Goal: Task Accomplishment & Management: Manage account settings

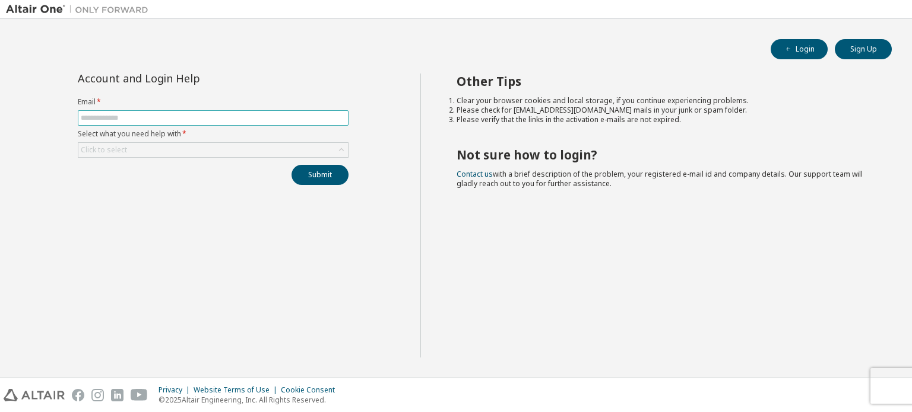
click at [173, 120] on input "text" at bounding box center [213, 117] width 265 height 9
type input "**********"
click at [169, 152] on div "Click to select" at bounding box center [212, 150] width 269 height 14
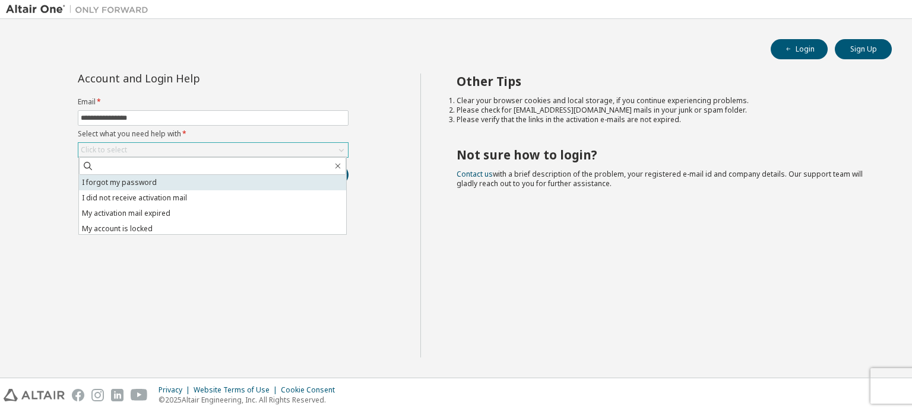
click at [138, 179] on li "I forgot my password" at bounding box center [212, 182] width 267 height 15
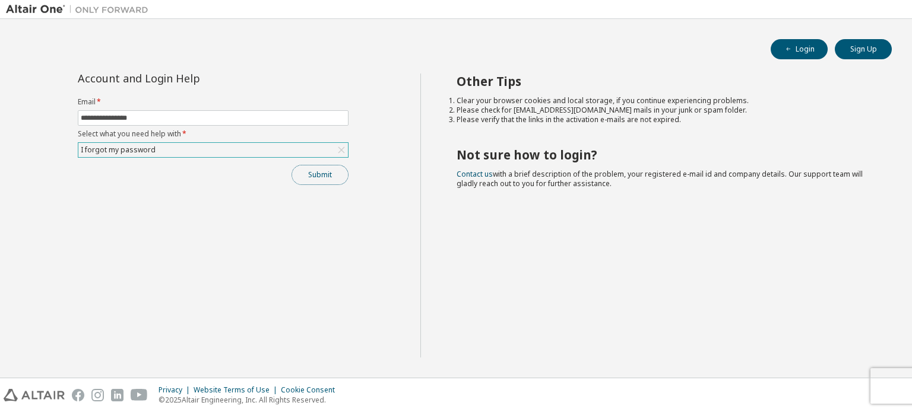
click at [317, 174] on button "Submit" at bounding box center [319, 175] width 57 height 20
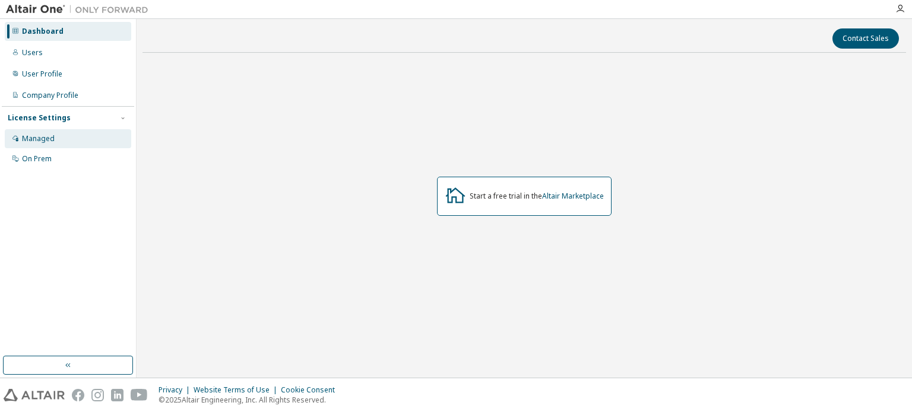
click at [47, 139] on div "Managed" at bounding box center [38, 138] width 33 height 9
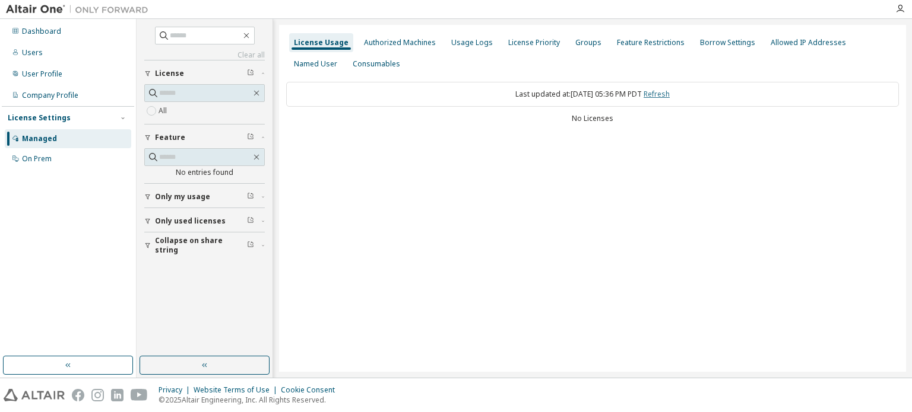
click at [665, 97] on link "Refresh" at bounding box center [656, 94] width 26 height 10
click at [411, 44] on div "Authorized Machines" at bounding box center [400, 42] width 72 height 9
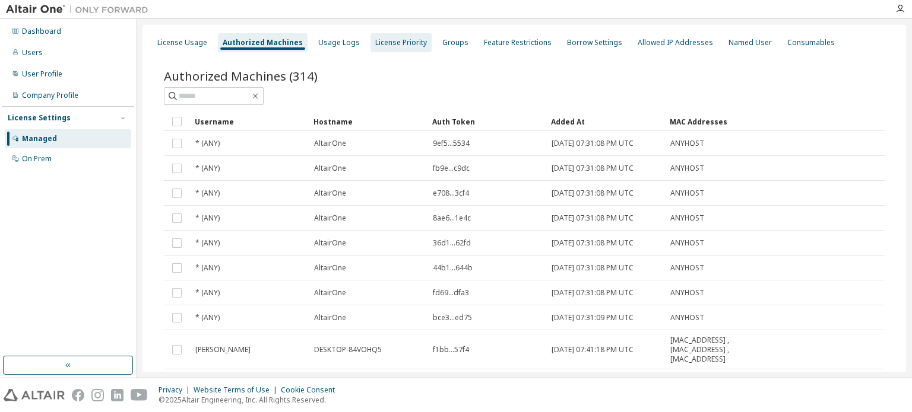
click at [383, 43] on div "License Priority" at bounding box center [401, 42] width 52 height 9
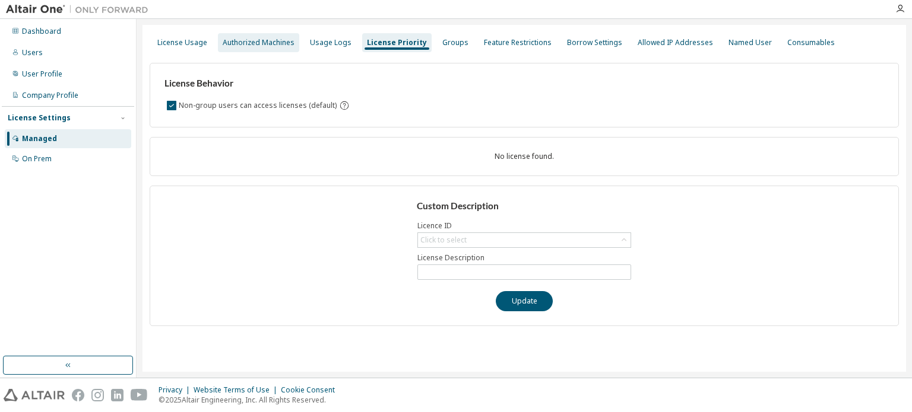
click at [281, 46] on div "Authorized Machines" at bounding box center [259, 42] width 72 height 9
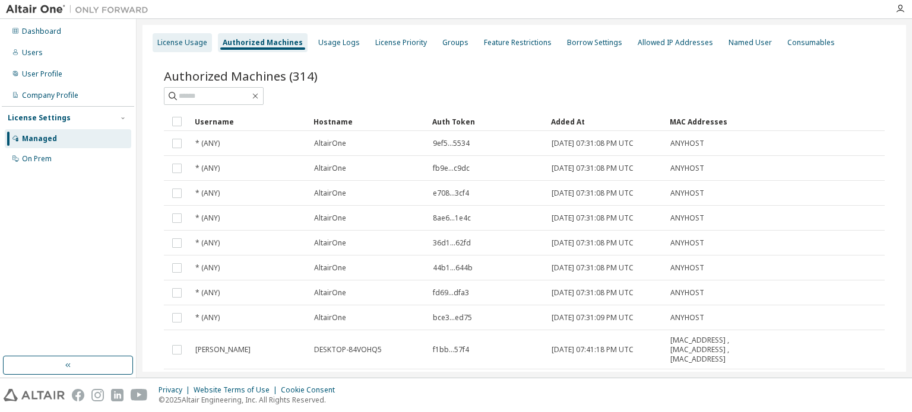
click at [175, 38] on div "License Usage" at bounding box center [182, 42] width 50 height 9
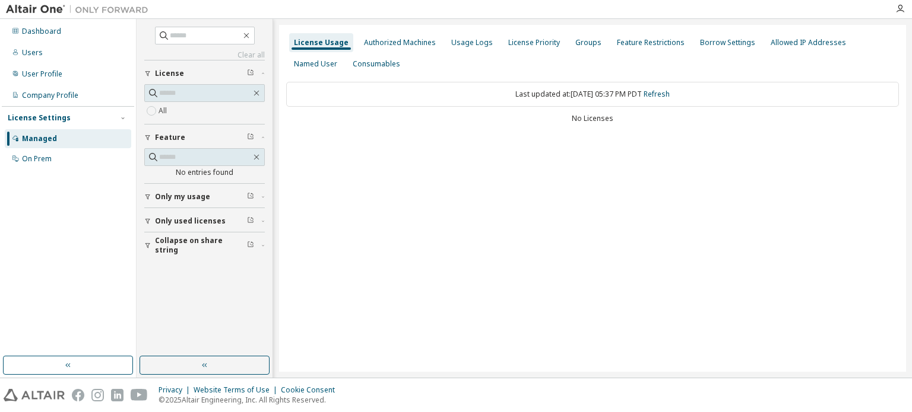
click at [212, 223] on span "Only used licenses" at bounding box center [190, 221] width 71 height 9
click at [151, 278] on div "button" at bounding box center [149, 280] width 11 height 7
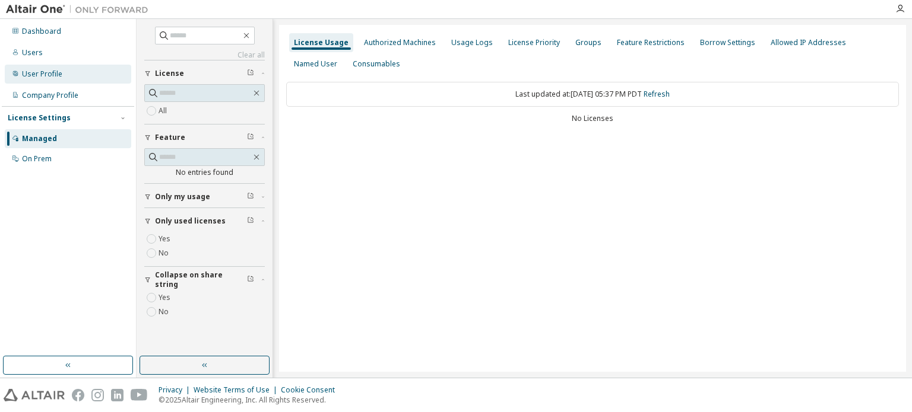
click at [49, 72] on div "User Profile" at bounding box center [42, 73] width 40 height 9
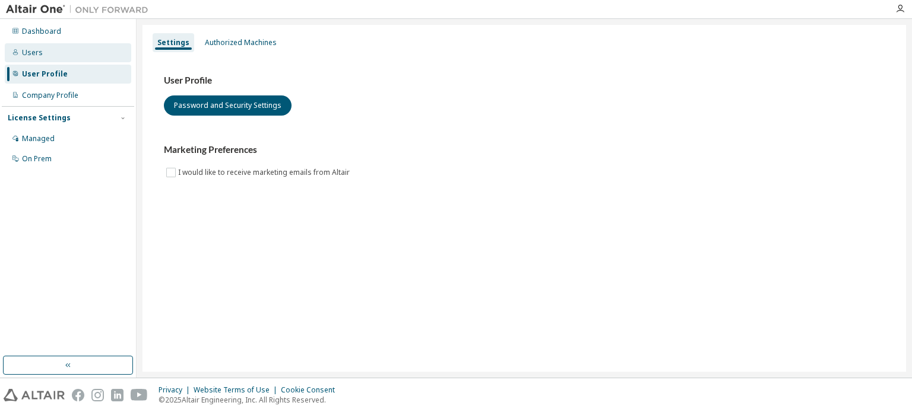
click at [35, 53] on div "Users" at bounding box center [32, 52] width 21 height 9
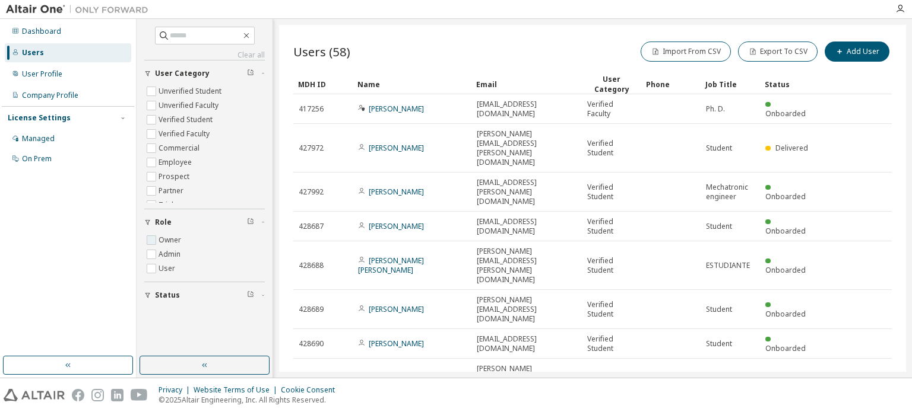
click at [176, 241] on label "Owner" at bounding box center [170, 240] width 25 height 14
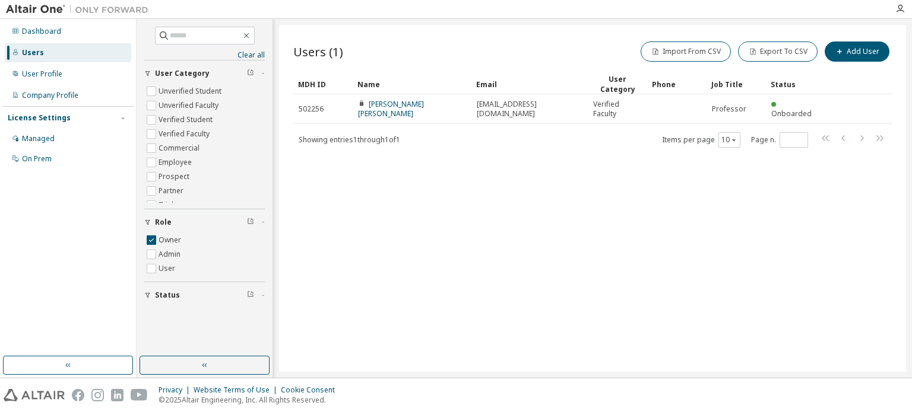
click at [160, 293] on span "Status" at bounding box center [167, 295] width 25 height 9
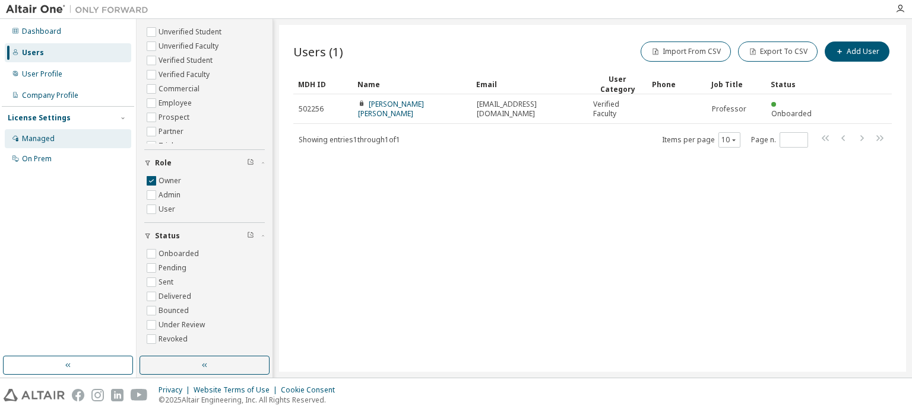
click at [43, 138] on div "Managed" at bounding box center [38, 138] width 33 height 9
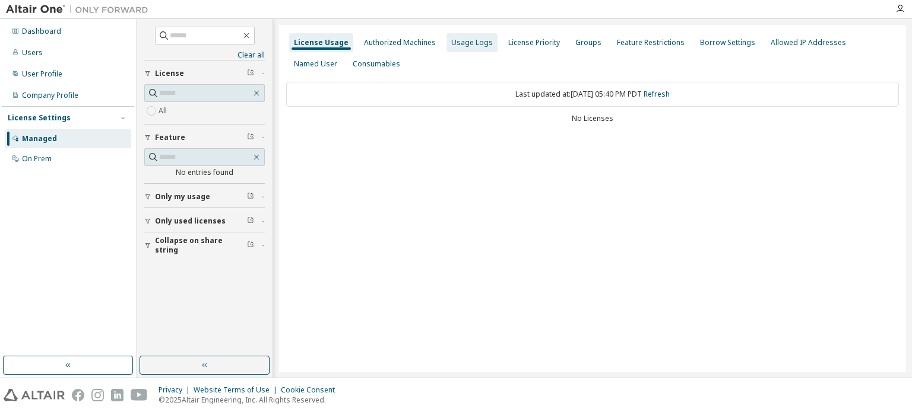
click at [459, 44] on div "Usage Logs" at bounding box center [472, 42] width 42 height 9
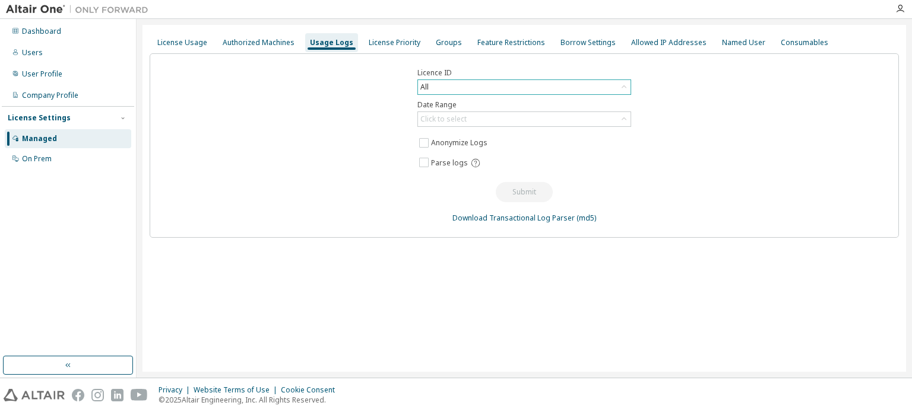
click at [482, 85] on div "All" at bounding box center [524, 87] width 212 height 14
click at [406, 45] on div "License Priority" at bounding box center [395, 42] width 52 height 9
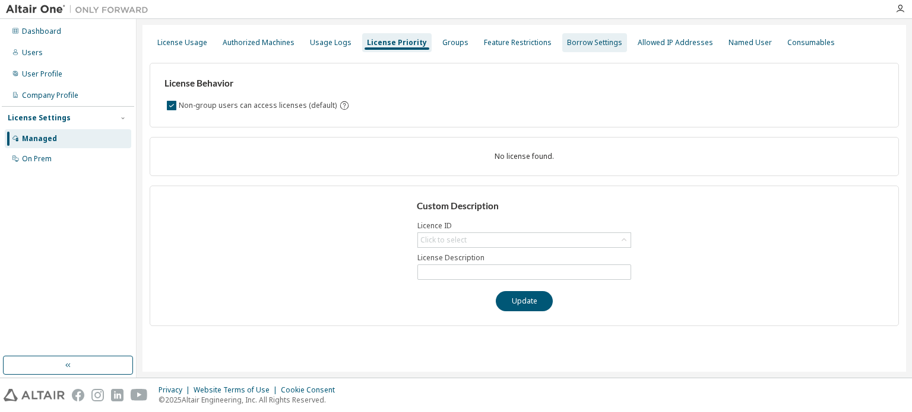
click at [591, 42] on div "Borrow Settings" at bounding box center [594, 42] width 55 height 9
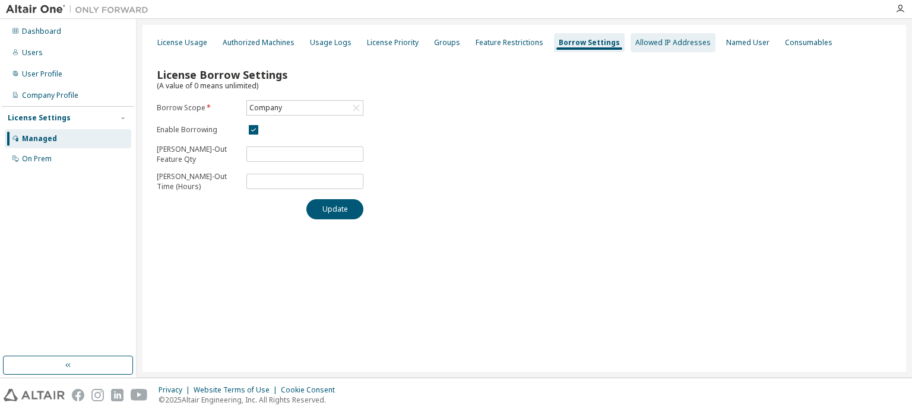
click at [658, 45] on div "Allowed IP Addresses" at bounding box center [672, 42] width 75 height 9
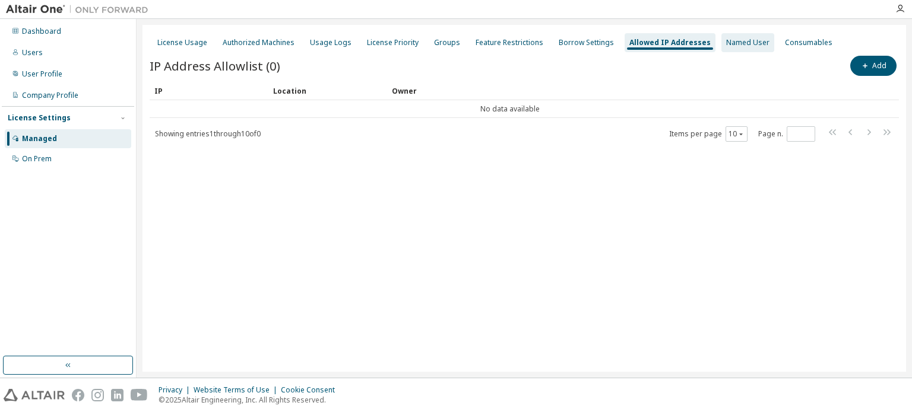
click at [726, 45] on div "Named User" at bounding box center [747, 42] width 43 height 9
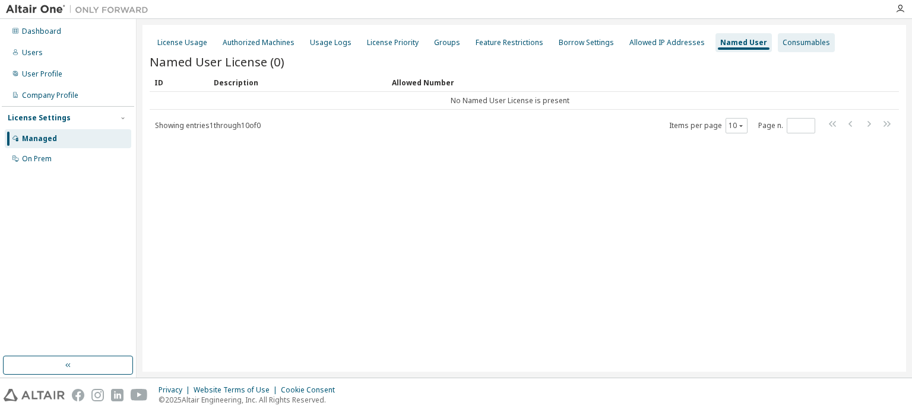
click at [800, 40] on div "Consumables" at bounding box center [805, 42] width 47 height 9
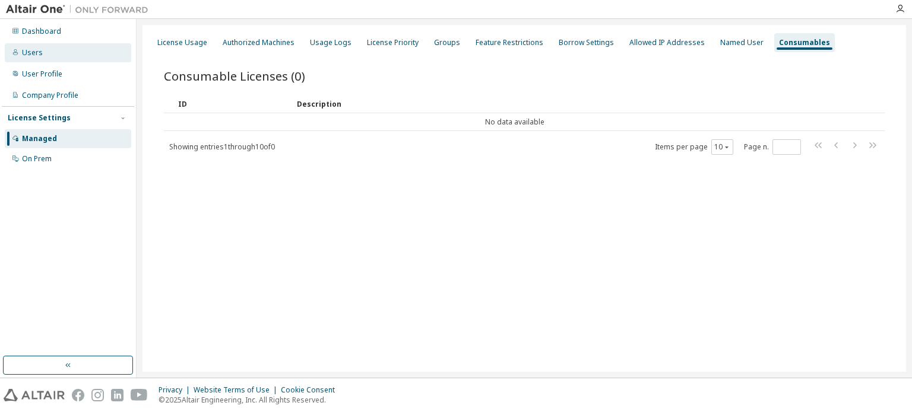
click at [31, 55] on div "Users" at bounding box center [32, 52] width 21 height 9
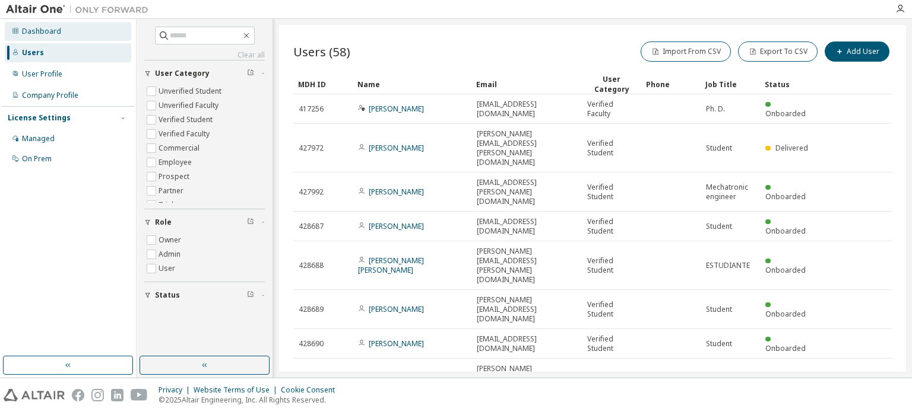
click at [50, 27] on div "Dashboard" at bounding box center [41, 31] width 39 height 9
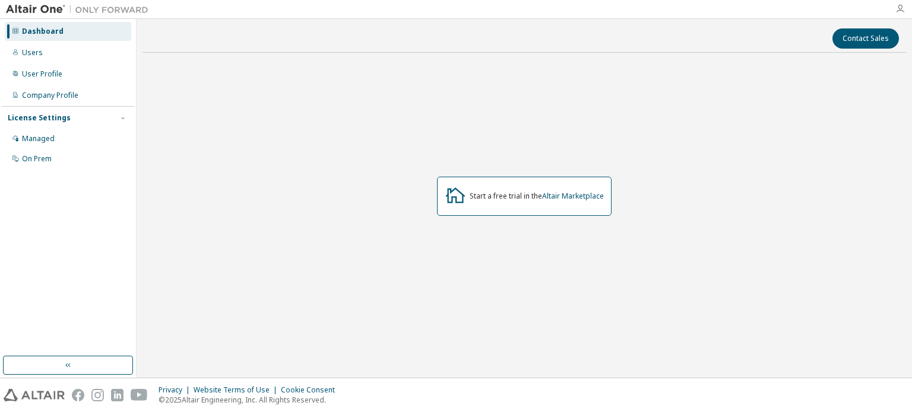
click at [900, 10] on icon "button" at bounding box center [899, 8] width 9 height 9
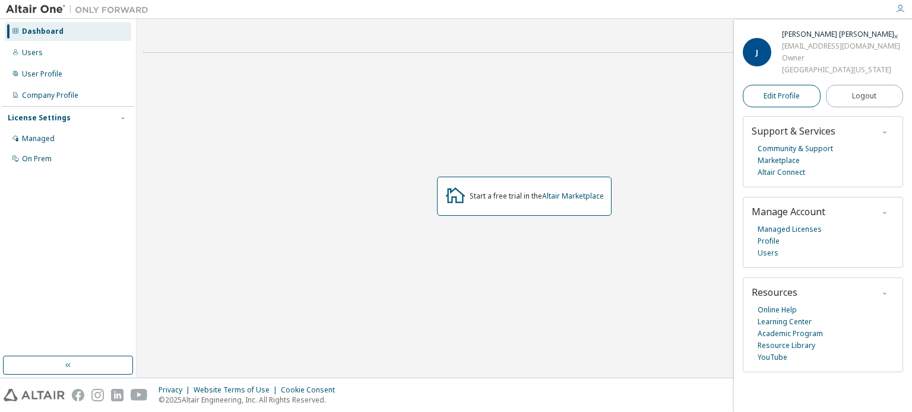
click at [792, 101] on span "Edit Profile" at bounding box center [781, 95] width 36 height 9
